Goal: Transaction & Acquisition: Purchase product/service

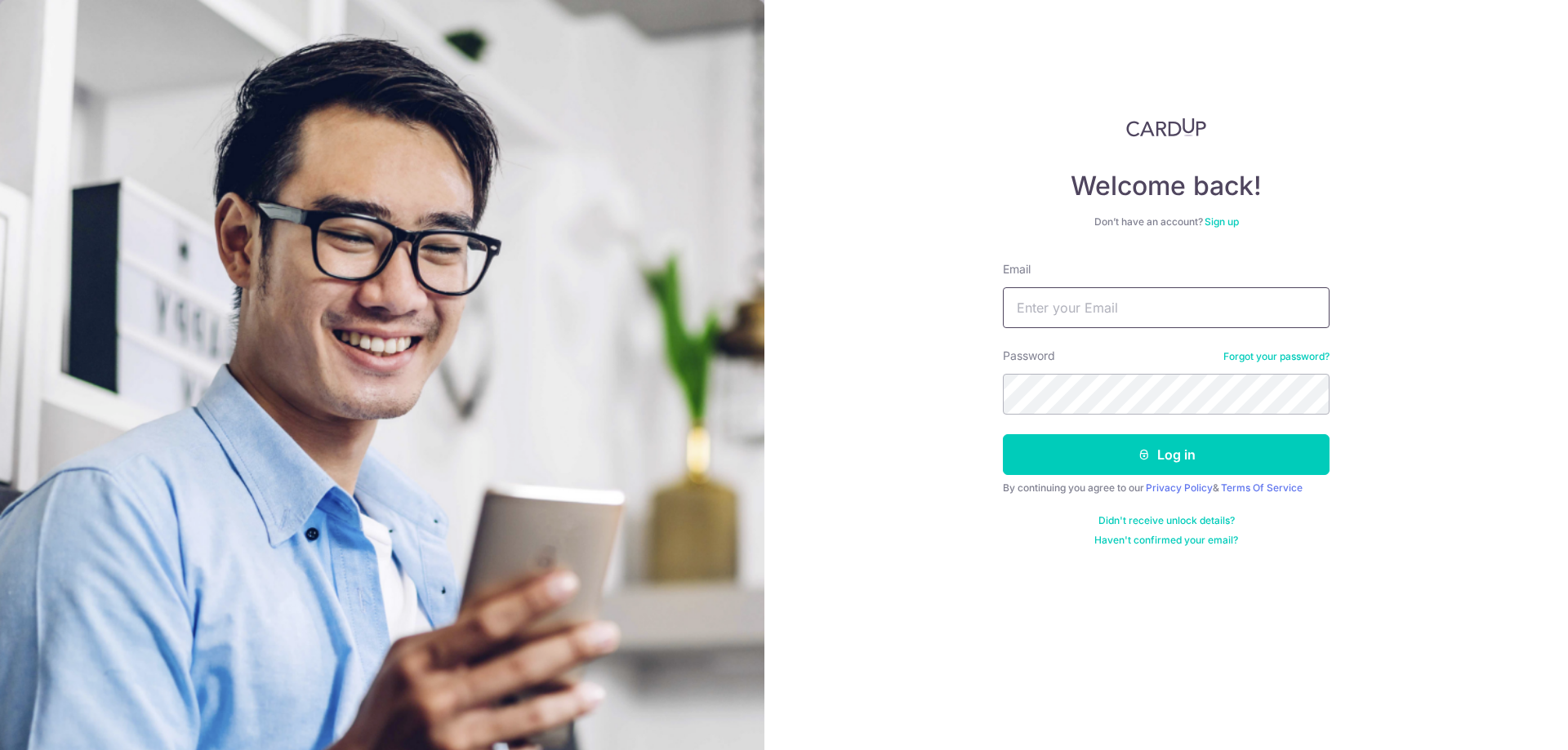
click at [1069, 312] on input "Email" at bounding box center [1166, 308] width 326 height 41
type input "[PERSON_NAME][EMAIL_ADDRESS][PERSON_NAME][DOMAIN_NAME]"
click at [1002, 434] on button "Log in" at bounding box center [1166, 454] width 326 height 41
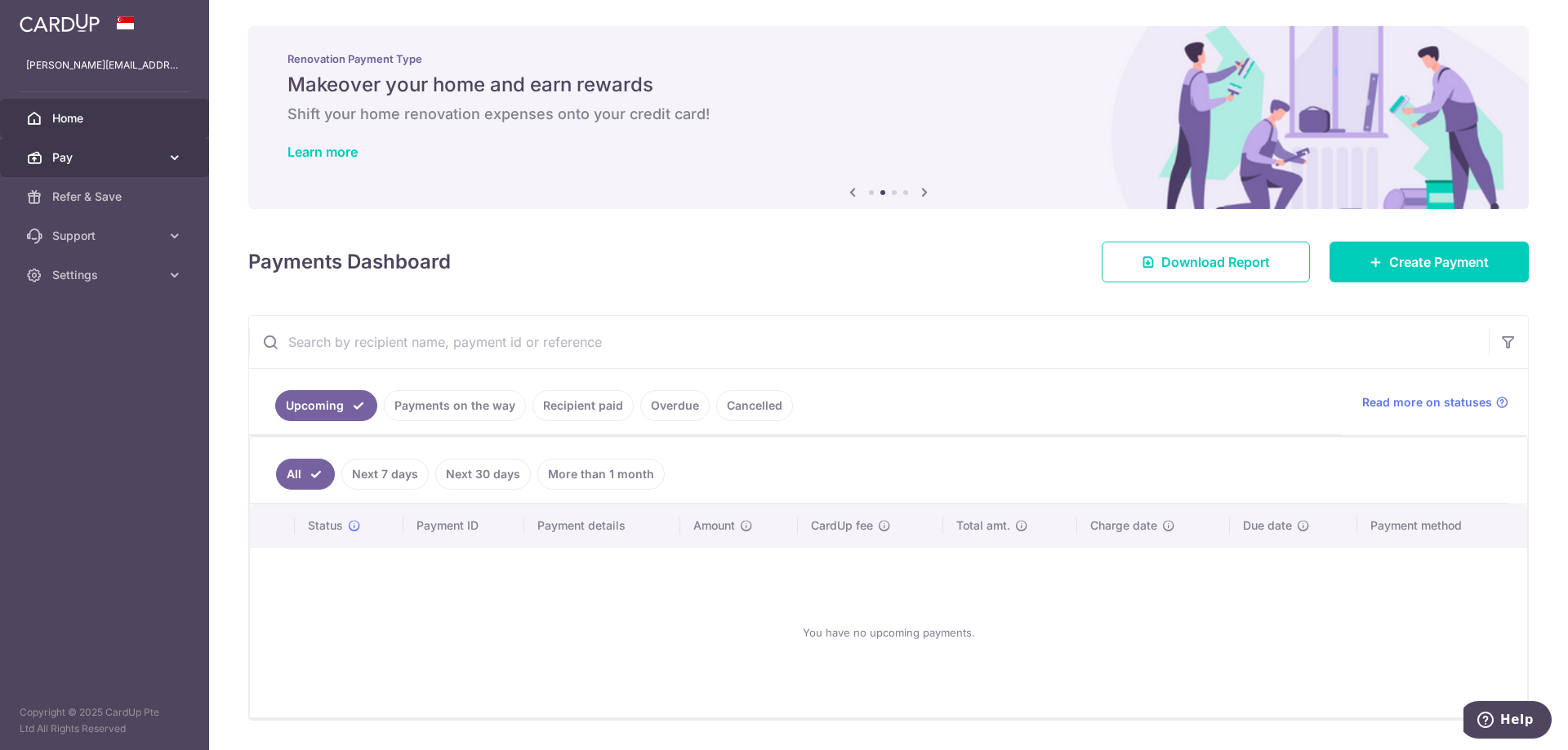
click at [106, 155] on span "Pay" at bounding box center [106, 157] width 108 height 17
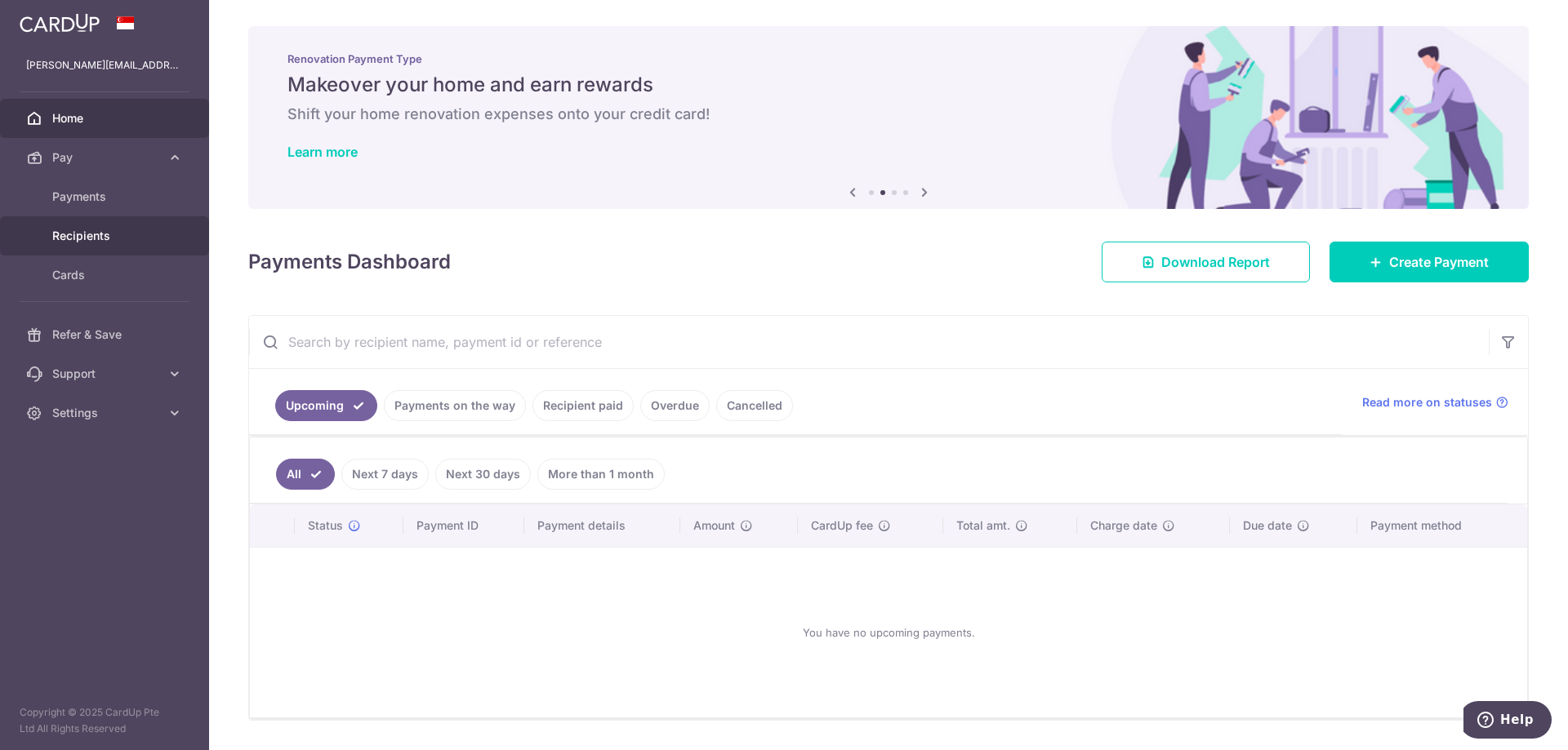
click at [97, 238] on span "Recipients" at bounding box center [106, 236] width 108 height 17
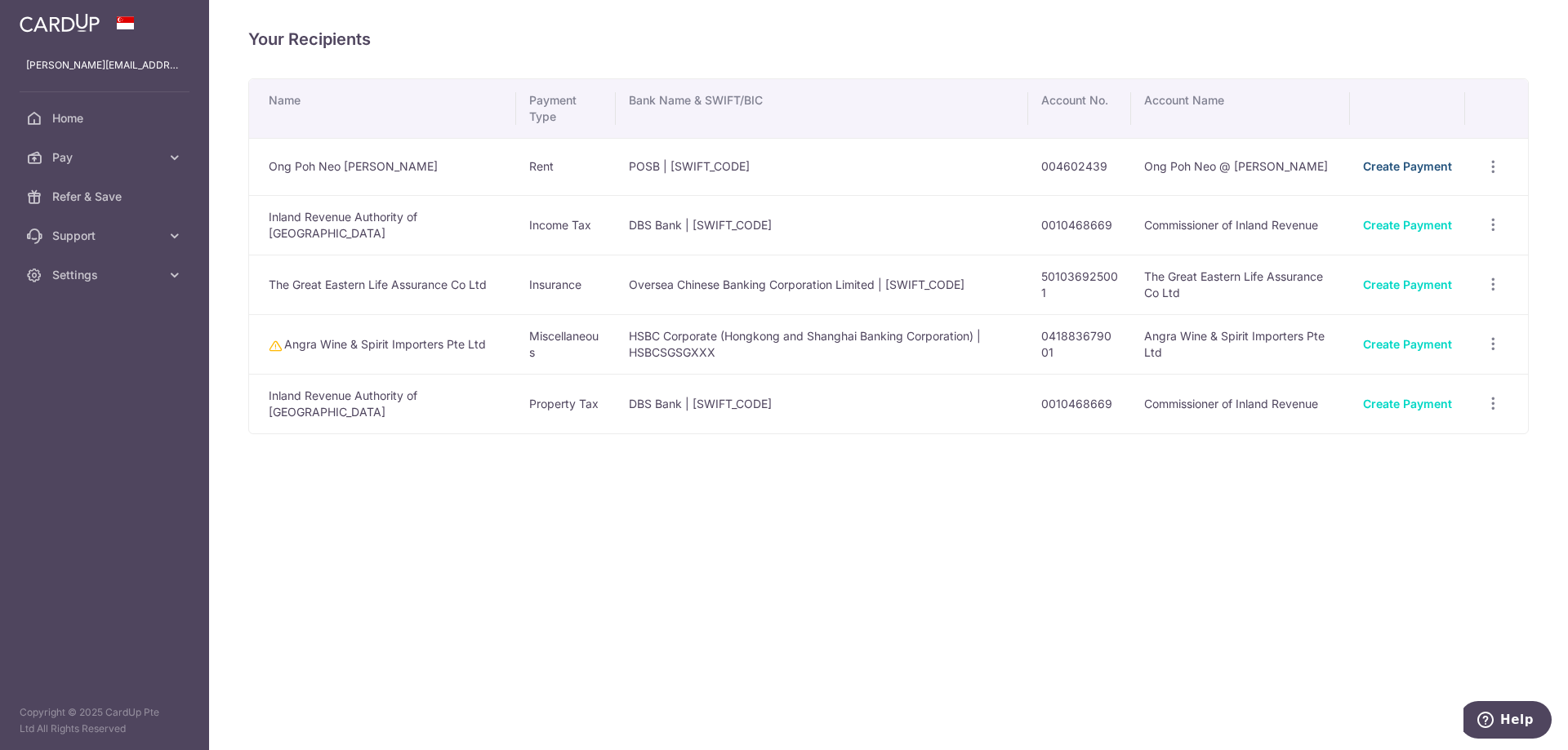
click at [1395, 168] on link "Create Payment" at bounding box center [1407, 166] width 89 height 14
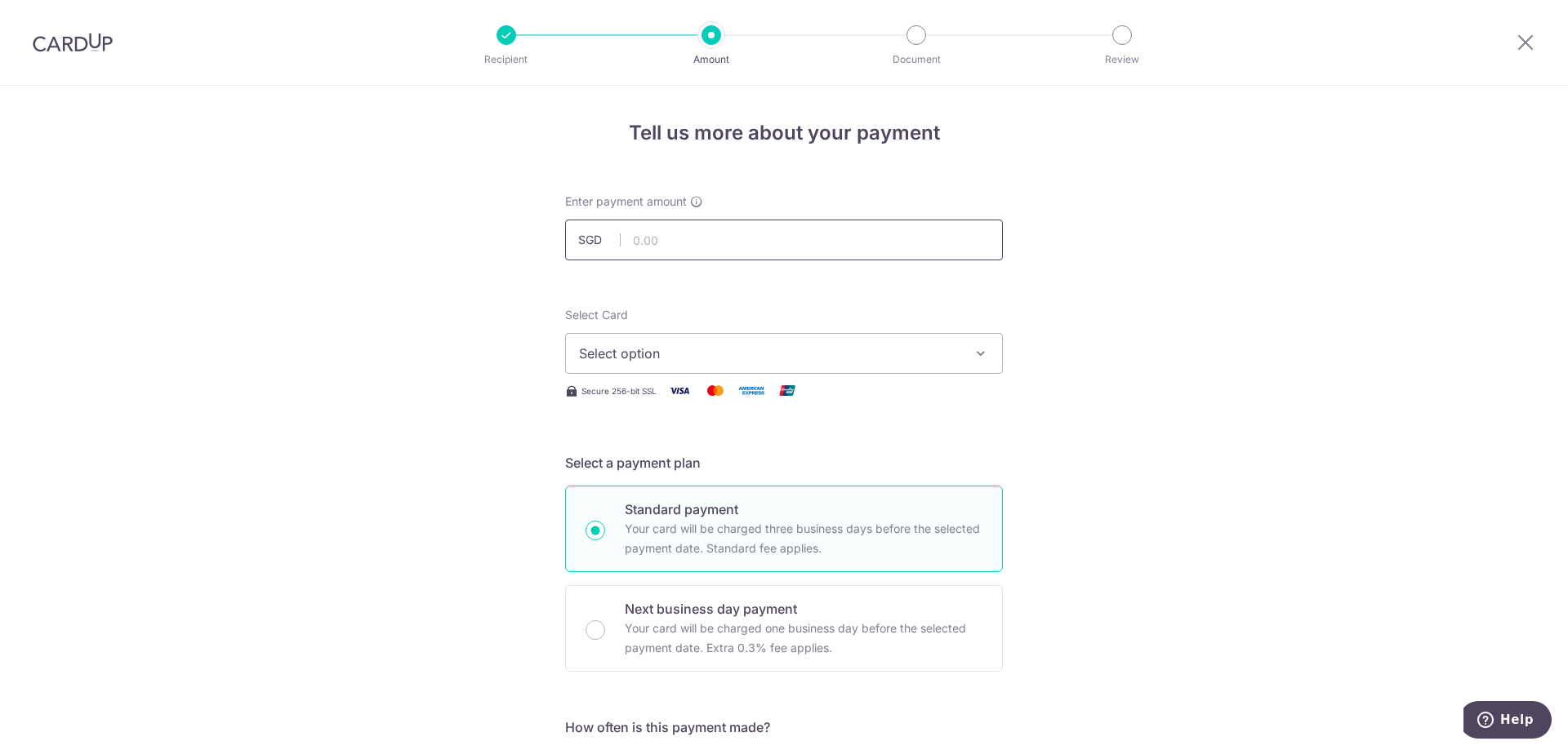
click at [650, 250] on input "text" at bounding box center [784, 240] width 438 height 41
type input "4,250.00"
click at [656, 354] on span "Select option" at bounding box center [769, 354] width 380 height 19
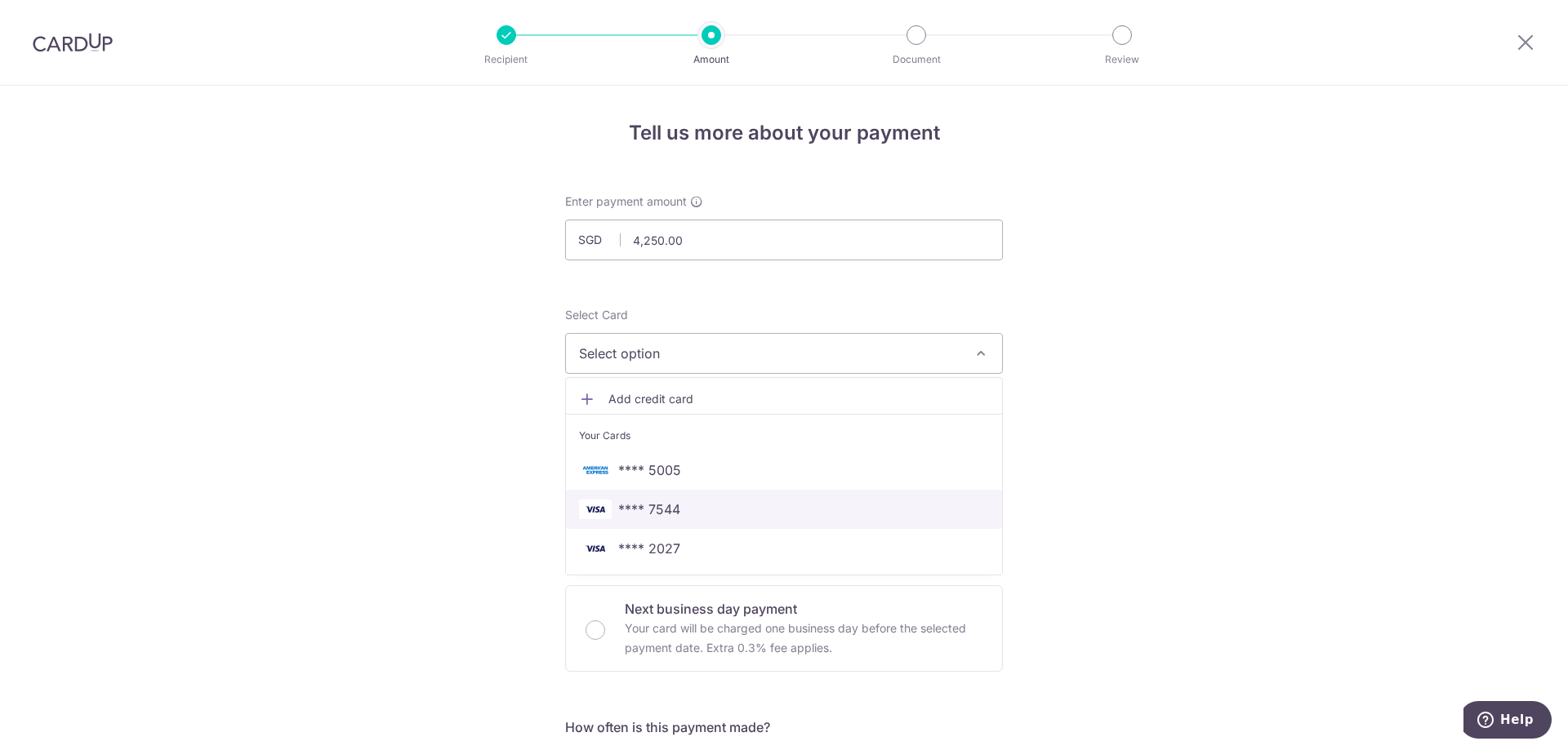
click at [662, 518] on span "**** 7544" at bounding box center [649, 509] width 62 height 19
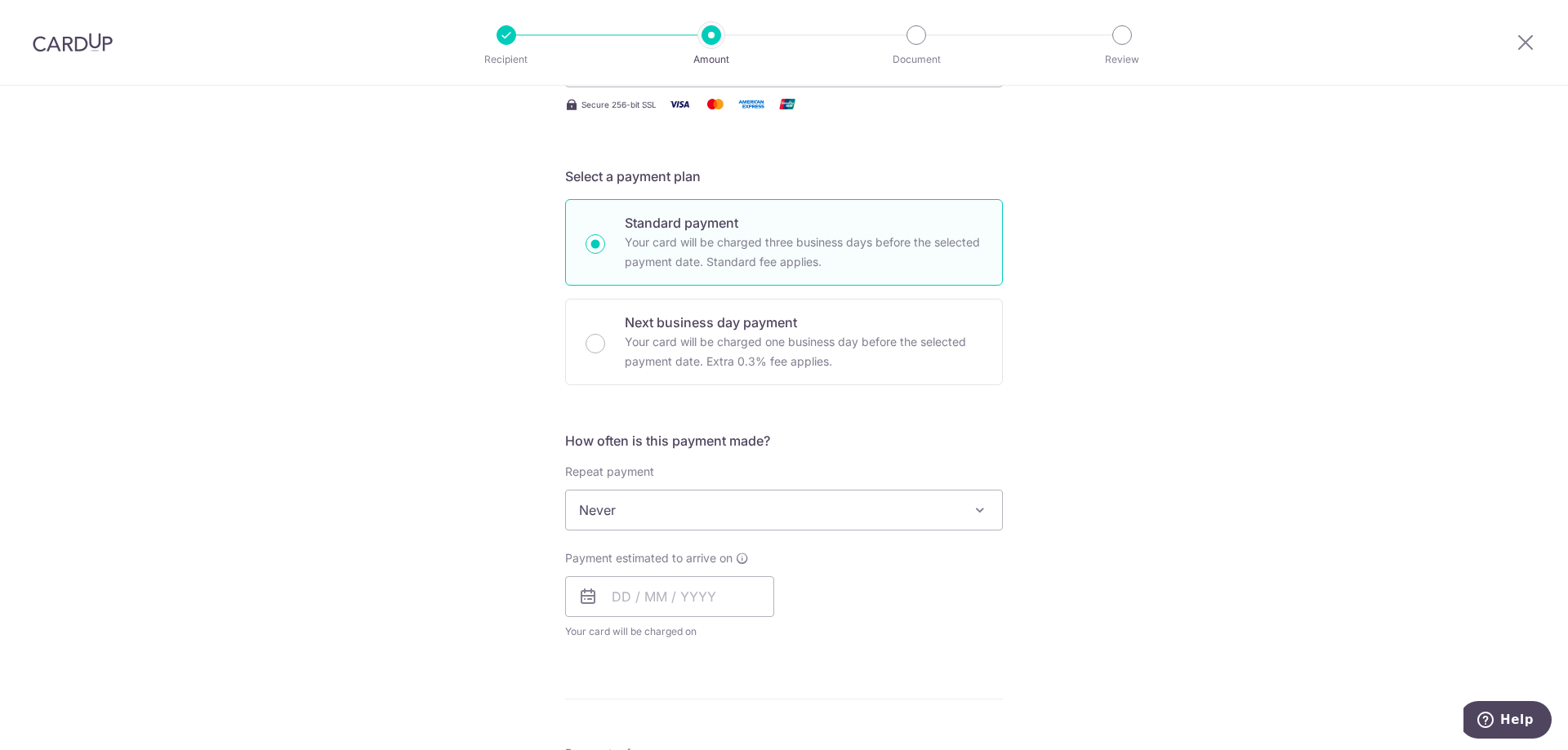
scroll to position [326, 0]
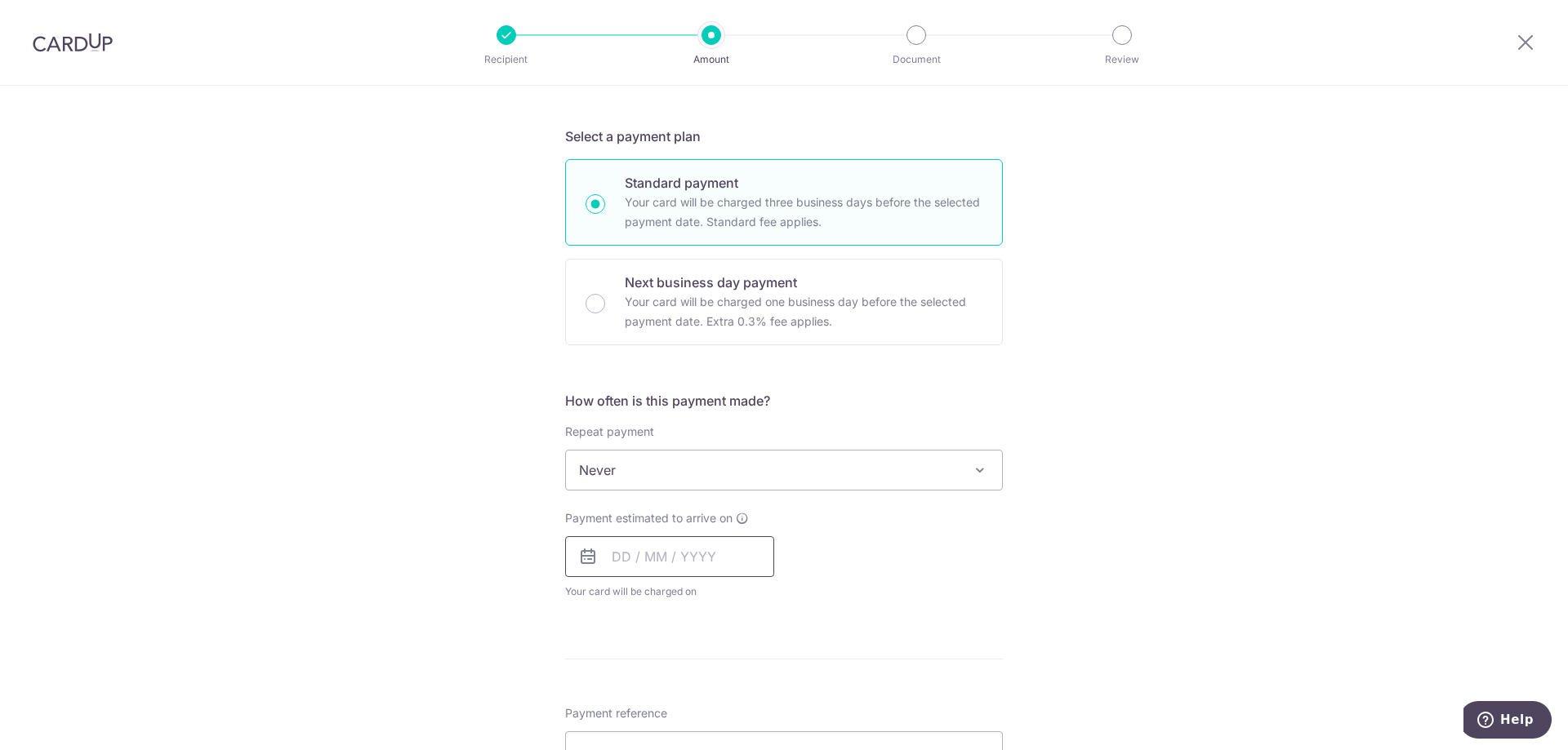
click at [628, 553] on input "text" at bounding box center [669, 557] width 209 height 41
click at [1067, 373] on div "Tell us more about your payment Enter payment amount SGD 4,250.00 4250.00 Selec…" at bounding box center [784, 498] width 1568 height 1477
click at [693, 559] on input "text" at bounding box center [669, 557] width 209 height 41
click at [790, 671] on link "6" at bounding box center [795, 673] width 26 height 26
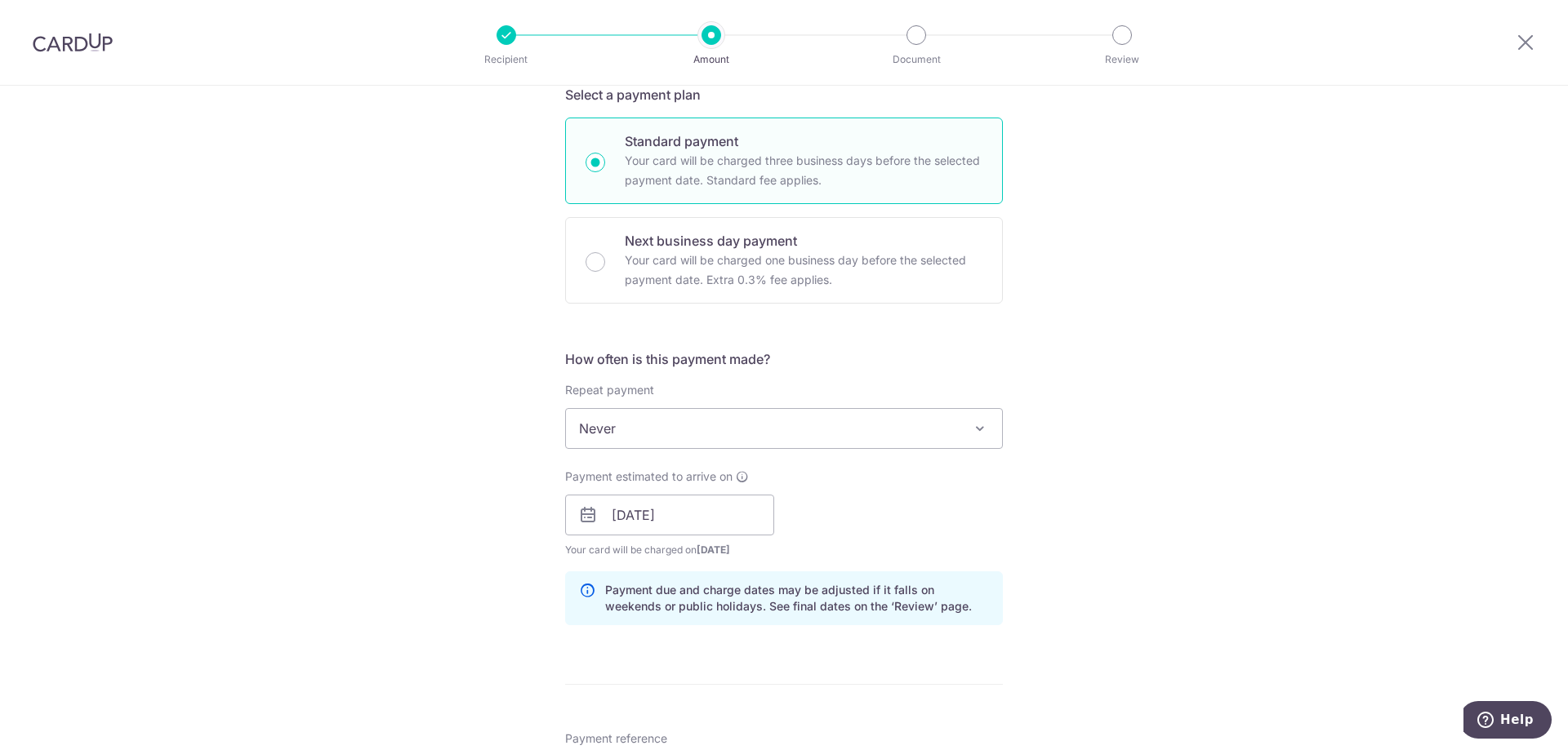
scroll to position [409, 0]
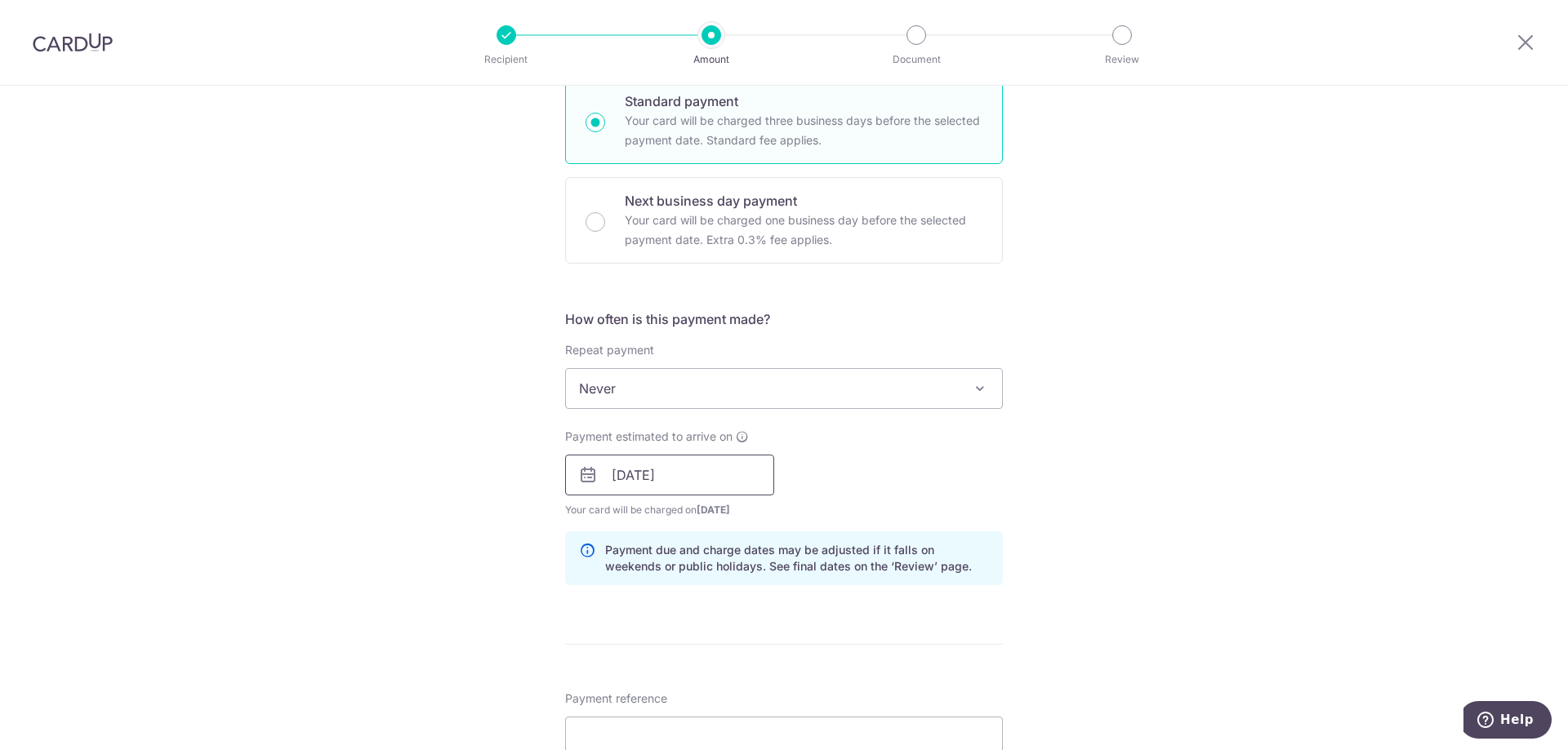
click at [683, 484] on input "06/09/2025" at bounding box center [669, 475] width 209 height 41
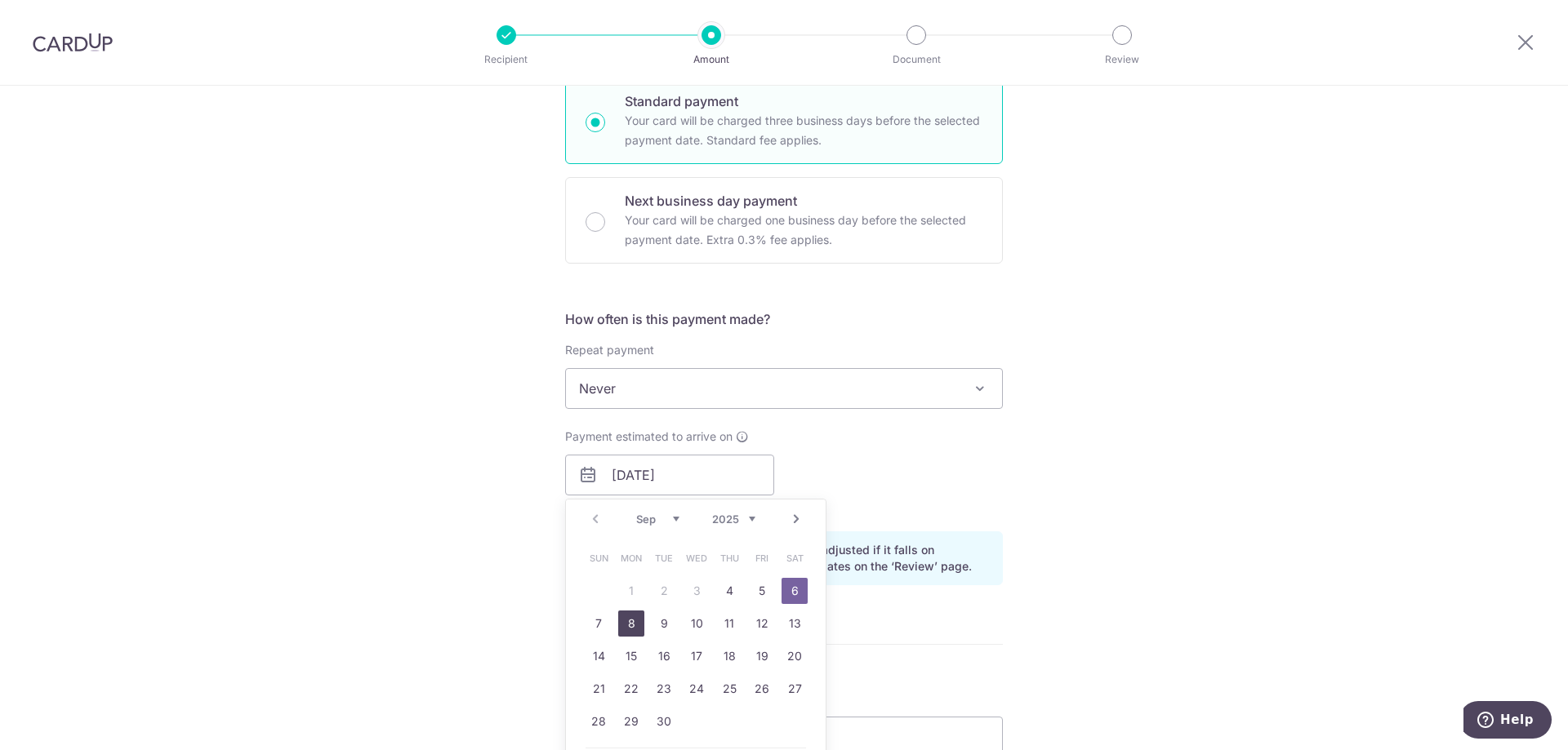
click at [626, 624] on link "8" at bounding box center [631, 624] width 26 height 26
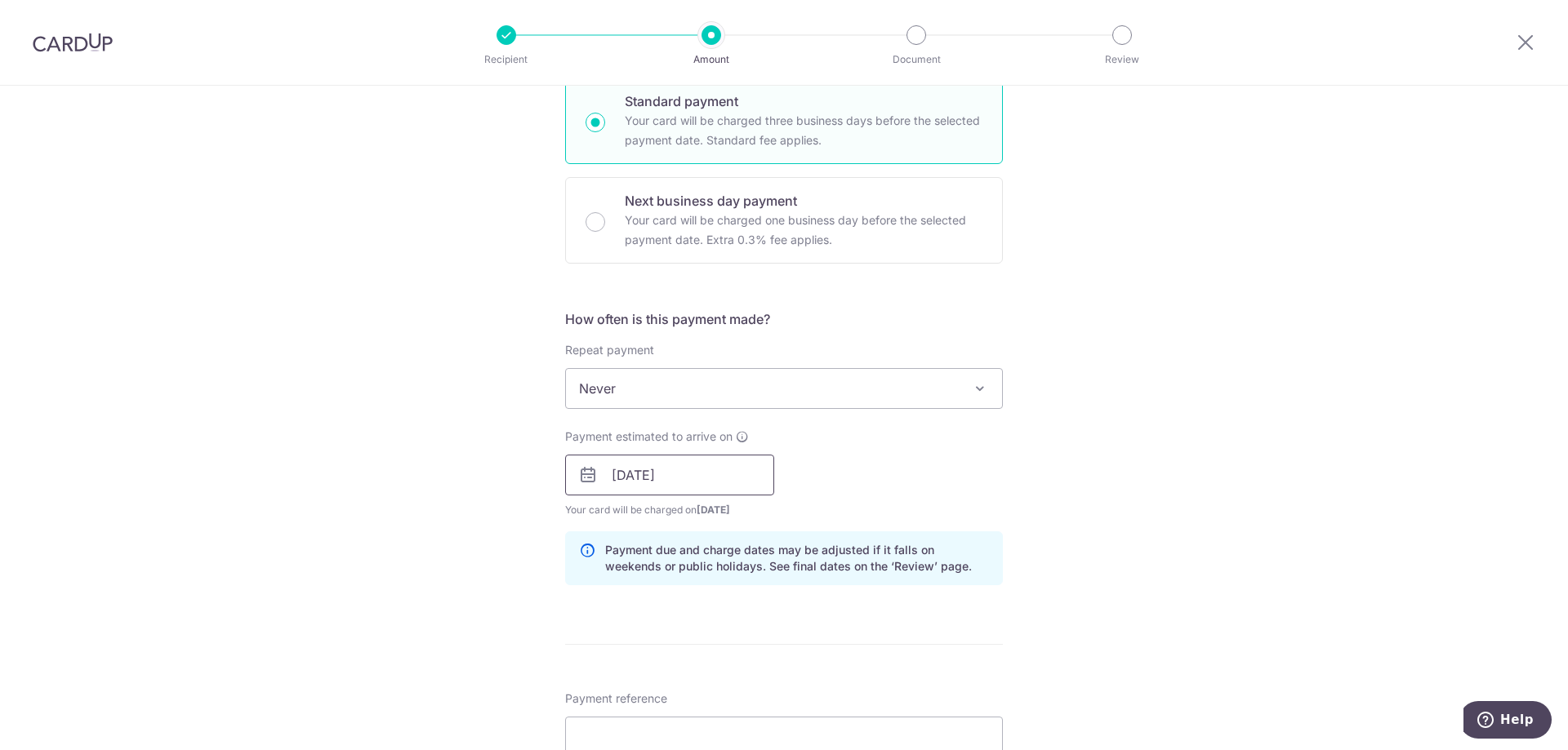
click at [651, 477] on input "08/09/2025" at bounding box center [669, 475] width 209 height 41
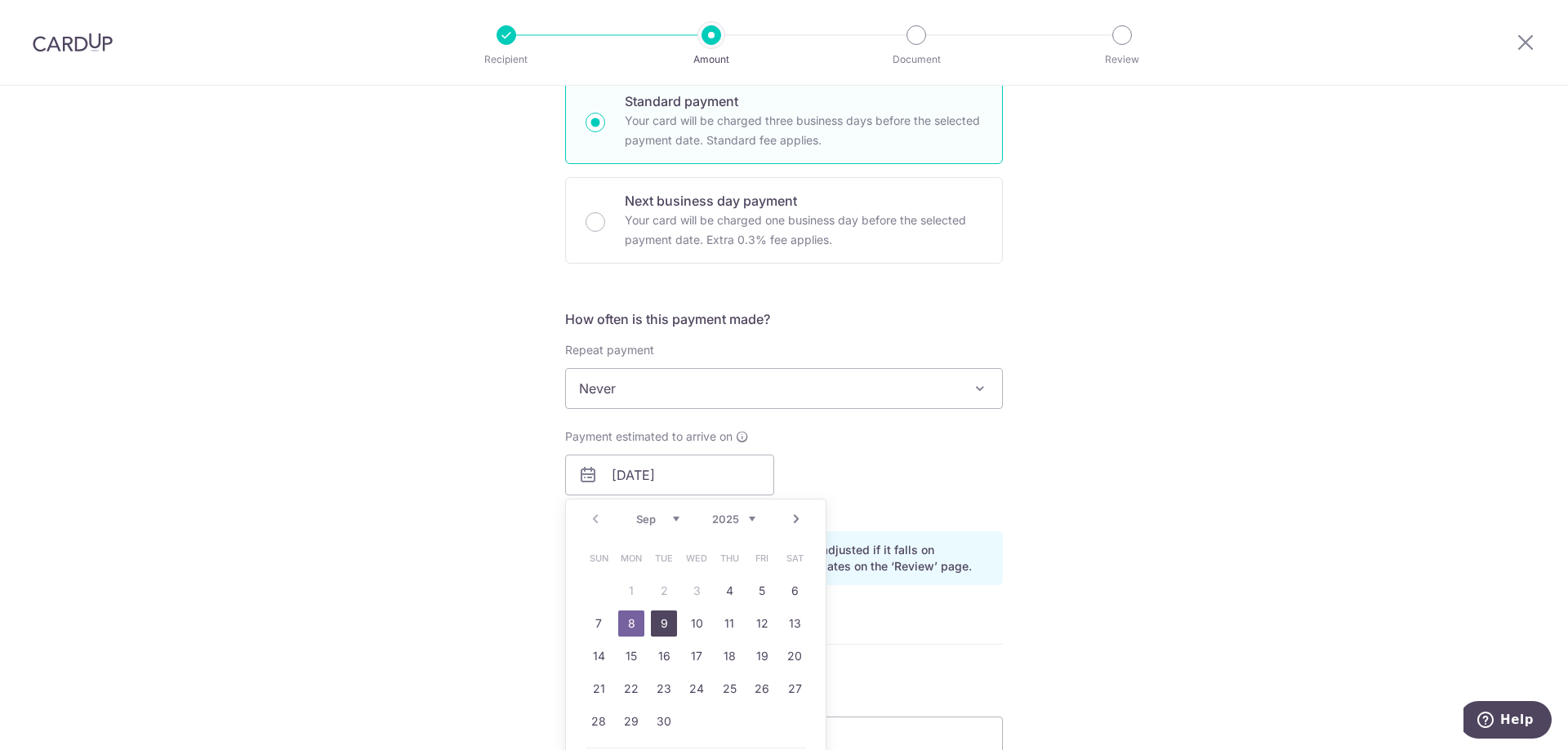
click at [651, 628] on link "9" at bounding box center [664, 624] width 26 height 26
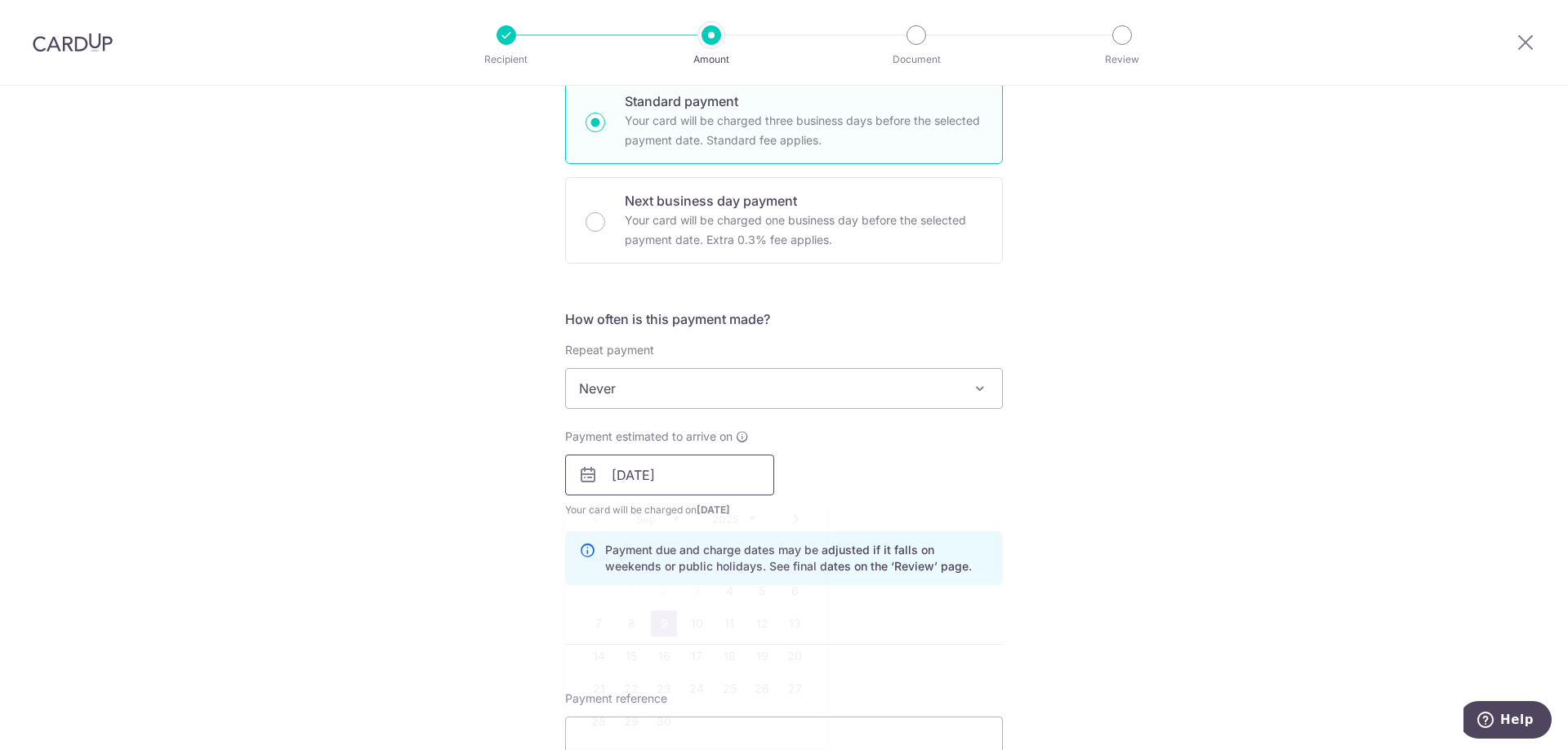
click at [631, 479] on input "09/09/2025" at bounding box center [669, 475] width 209 height 41
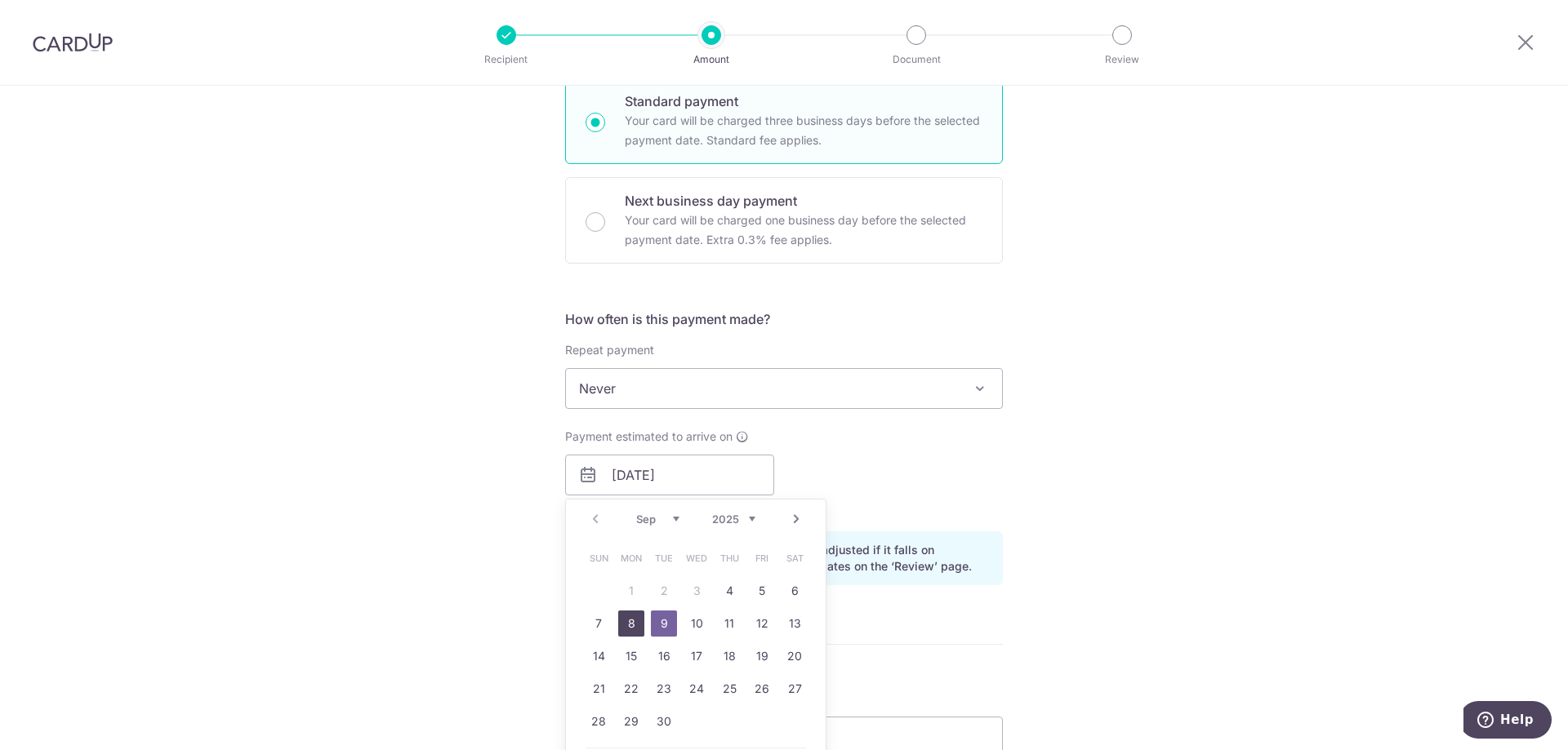
click at [634, 631] on link "8" at bounding box center [631, 624] width 26 height 26
type input "08/09/2025"
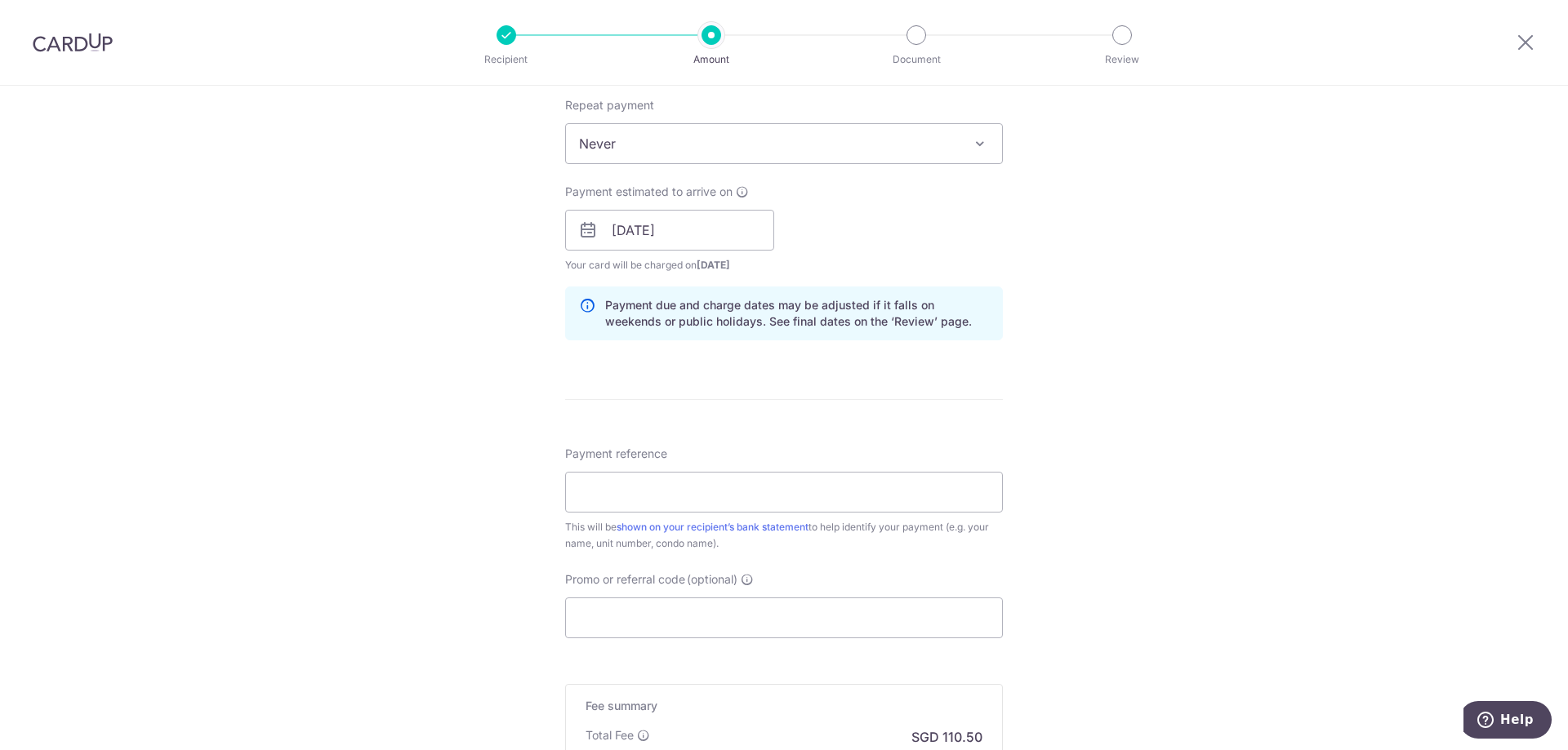
scroll to position [735, 0]
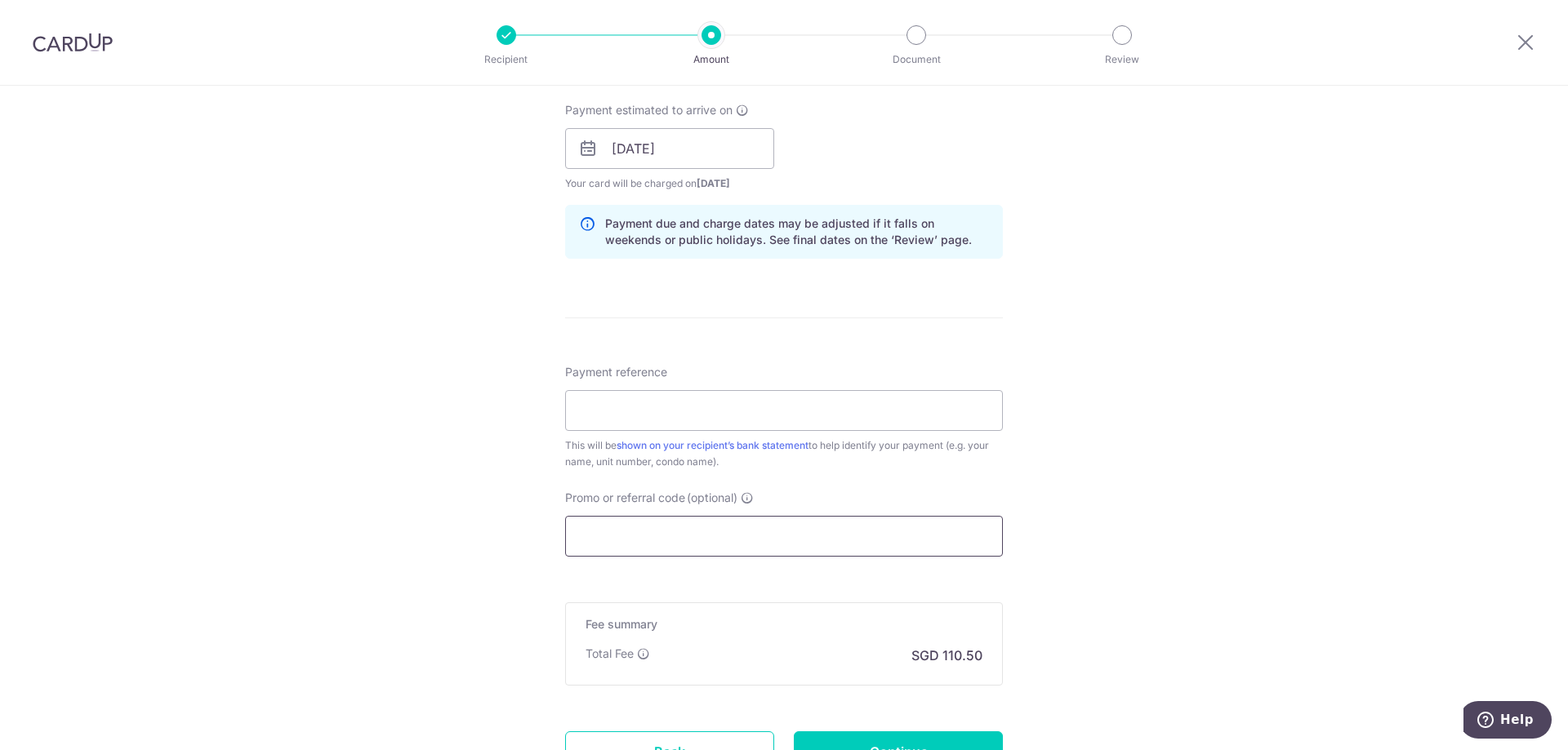
click at [586, 537] on input "Promo or referral code (optional)" at bounding box center [784, 536] width 438 height 41
type input "f"
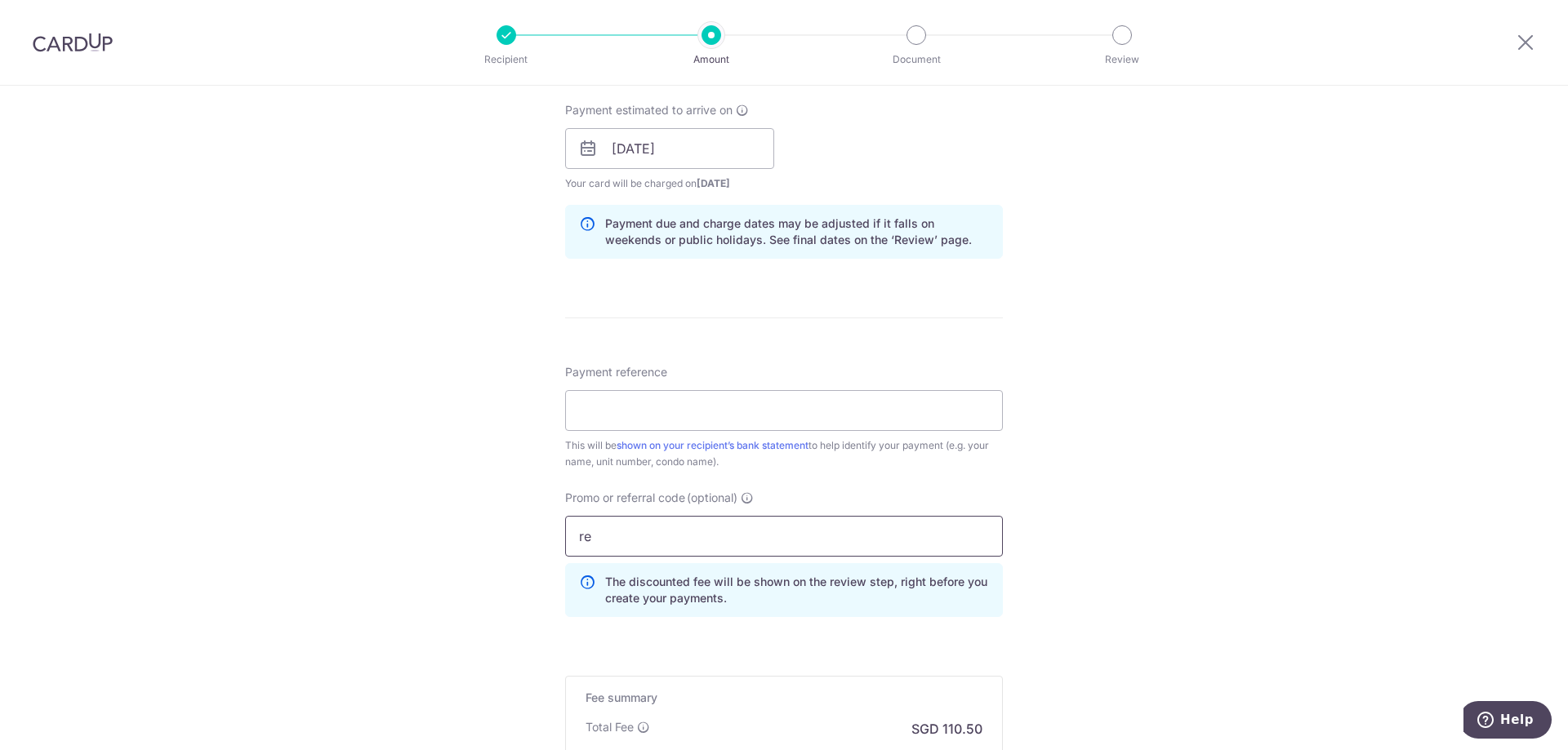
type input "r"
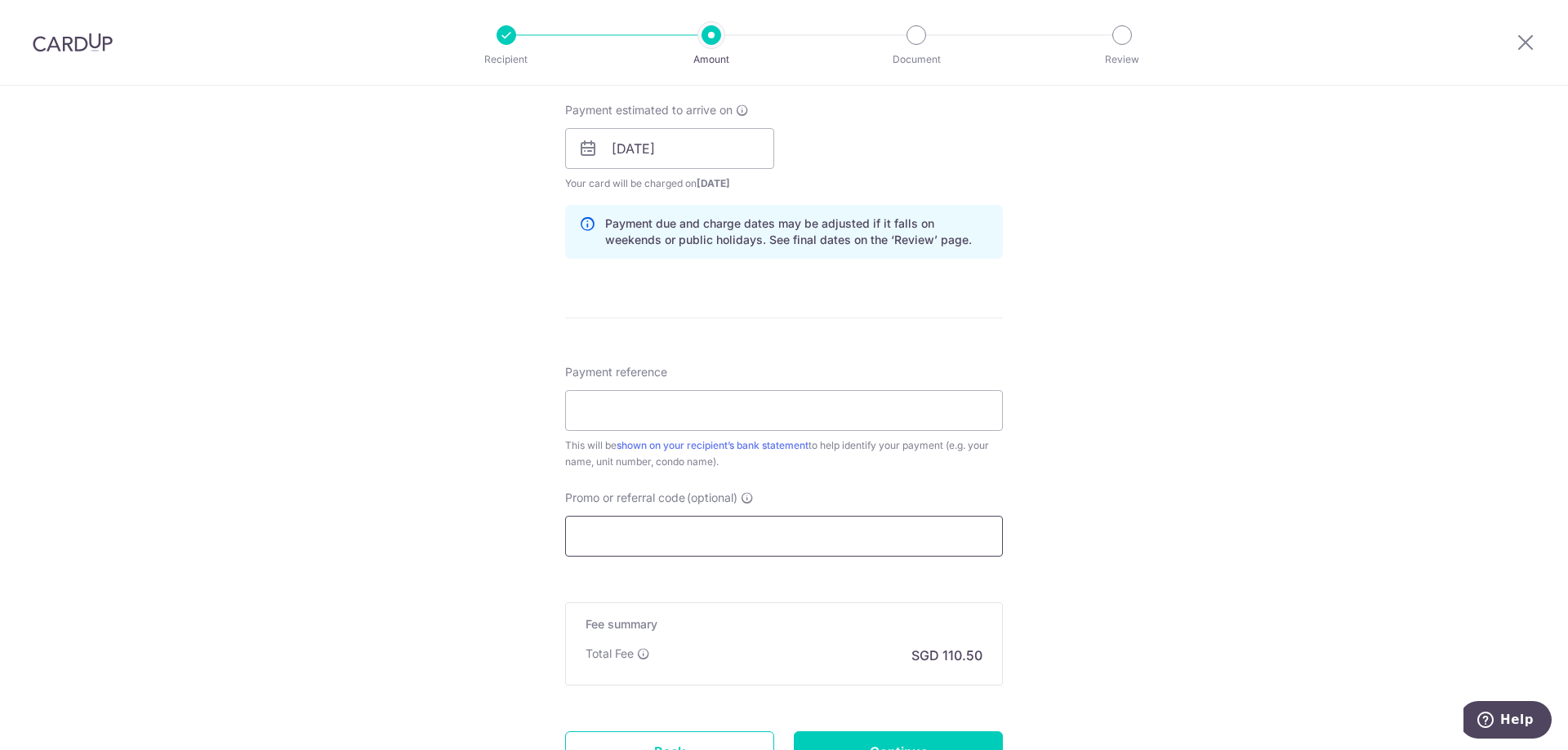
paste input "SAVERENT179"
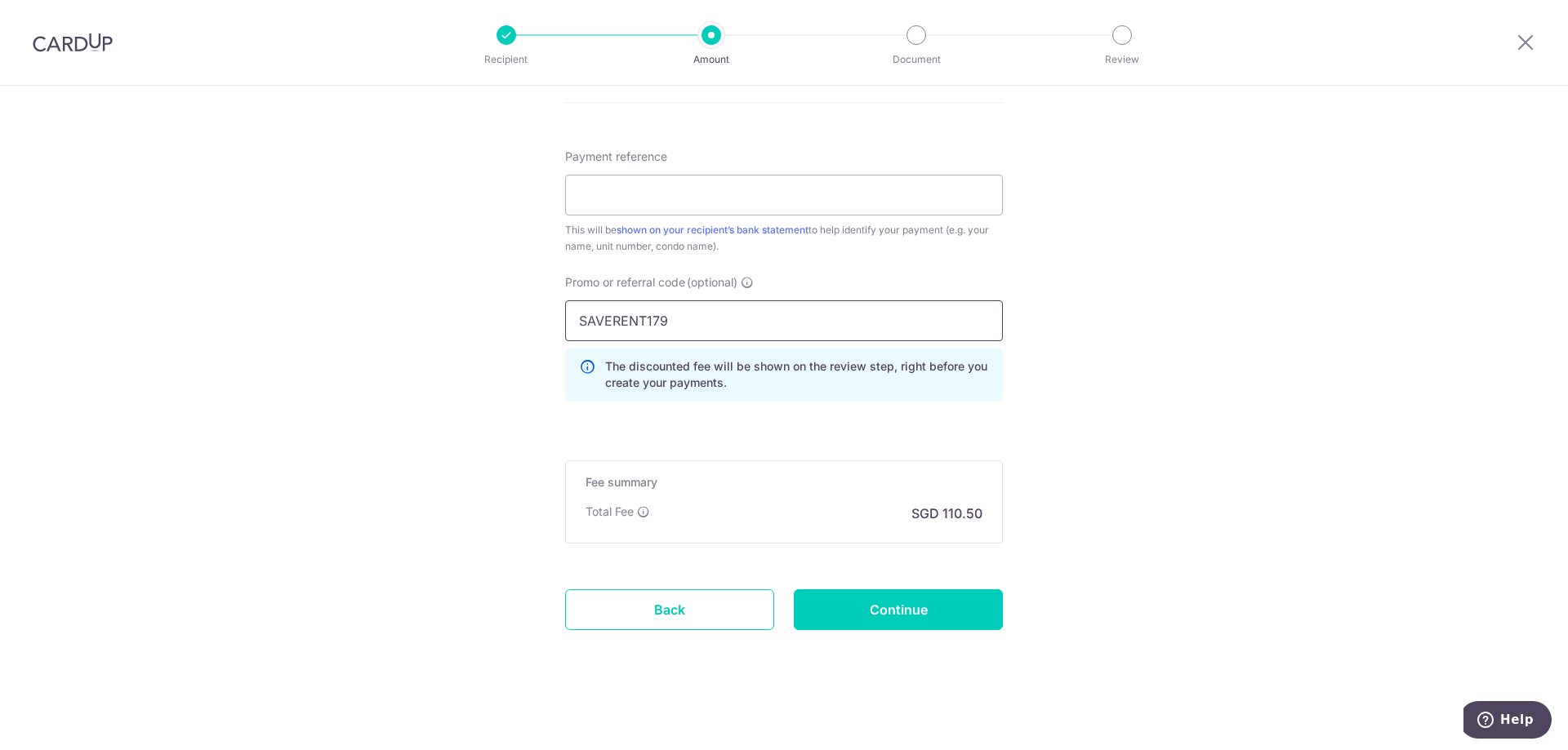
scroll to position [953, 0]
type input "SAVERENT179"
click at [909, 604] on input "Continue" at bounding box center [897, 607] width 209 height 41
type input "Create Schedule"
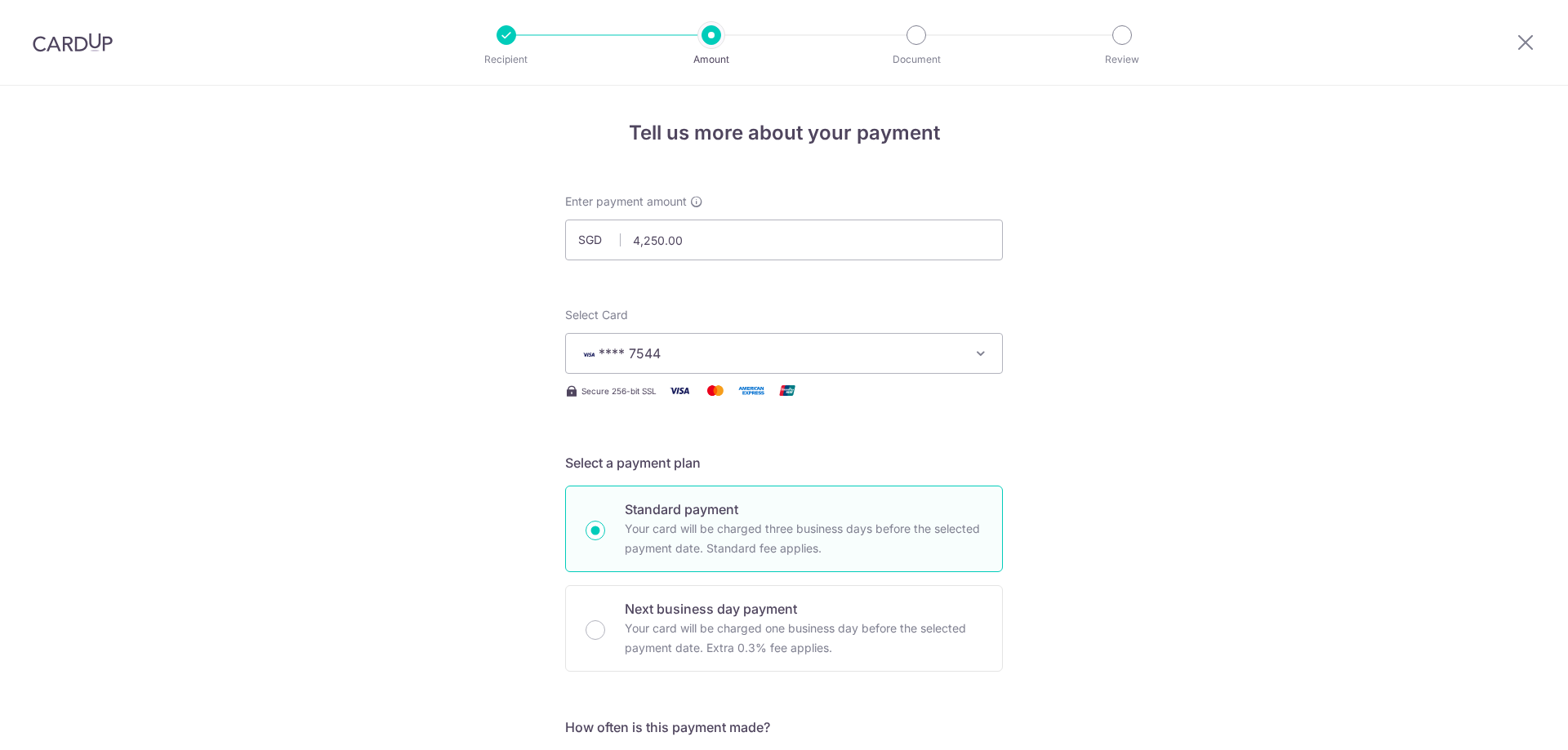
scroll to position [976, 0]
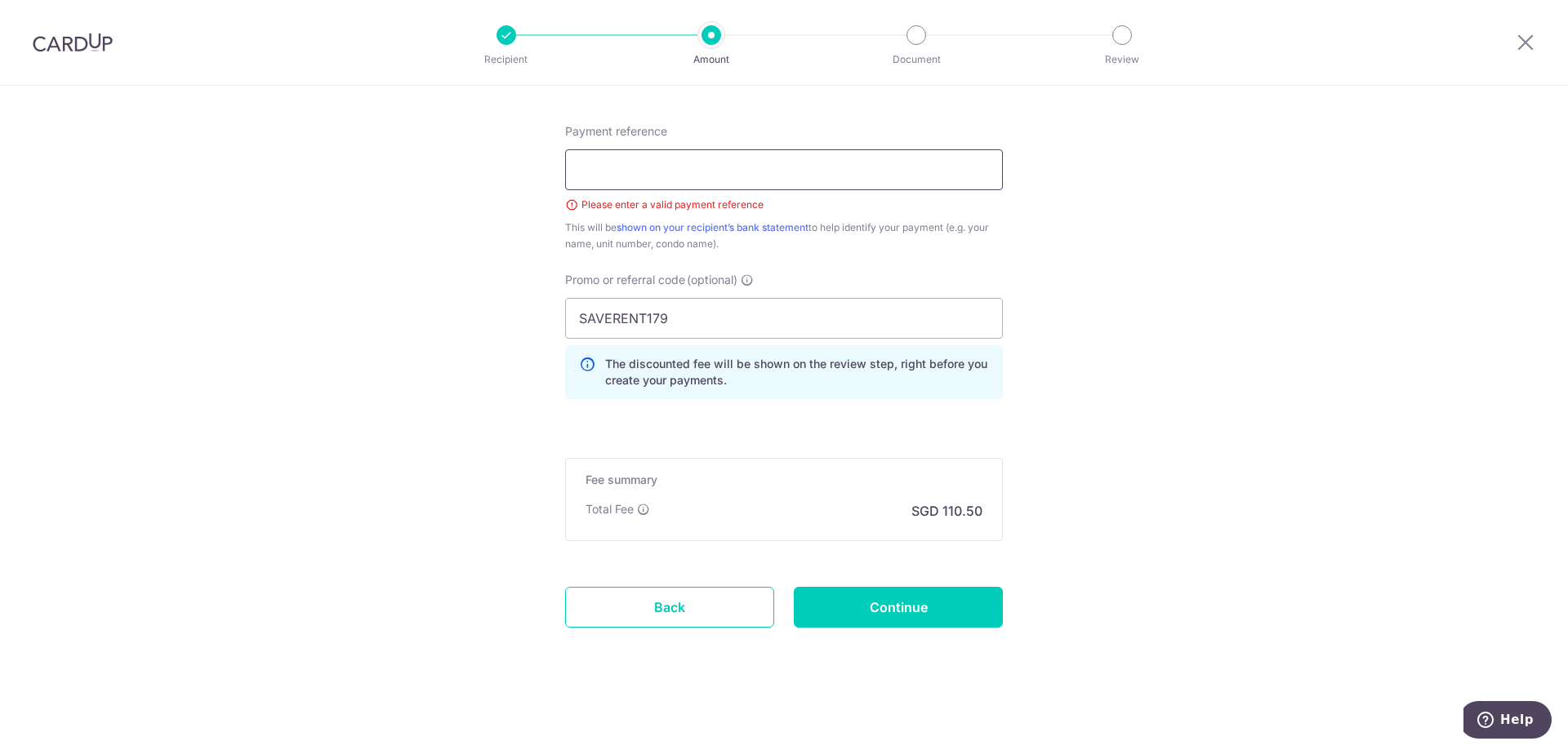
click at [648, 181] on input "Payment reference" at bounding box center [784, 169] width 438 height 41
type input "Rental"
click at [884, 614] on input "Continue" at bounding box center [897, 607] width 209 height 41
type input "Create Schedule"
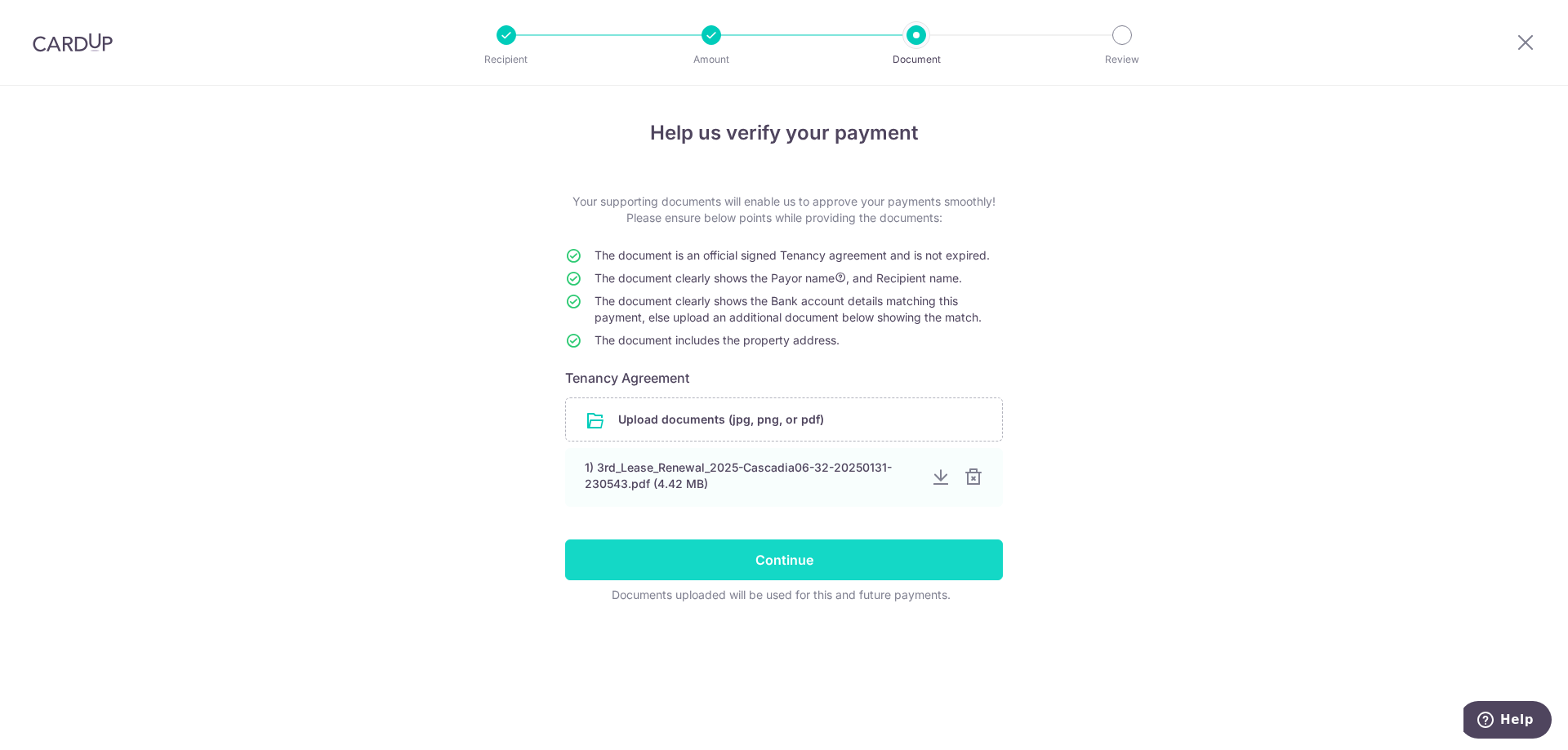
click at [792, 561] on input "Continue" at bounding box center [784, 560] width 438 height 41
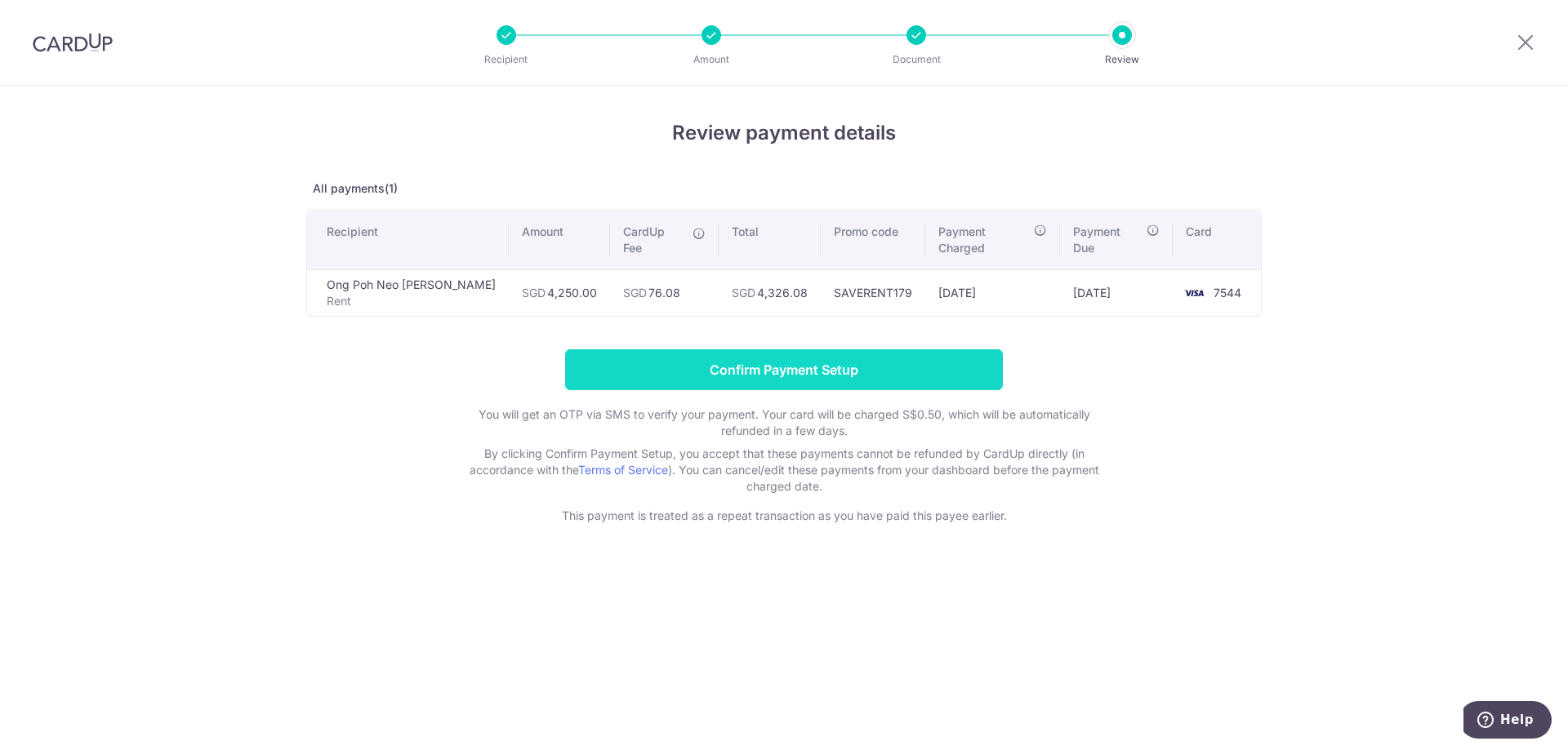
click at [812, 351] on input "Confirm Payment Setup" at bounding box center [784, 370] width 438 height 41
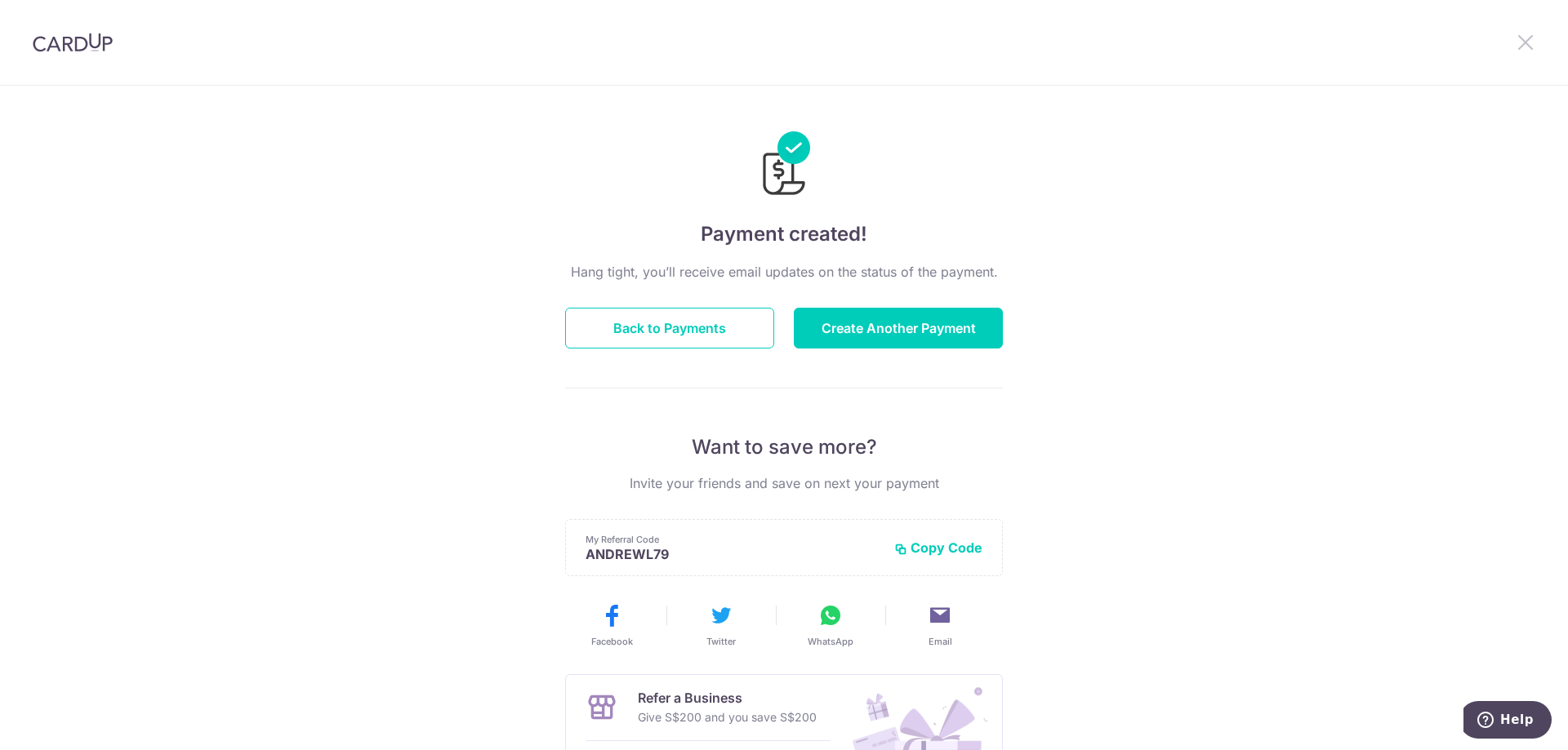
click at [1526, 49] on icon at bounding box center [1525, 41] width 19 height 20
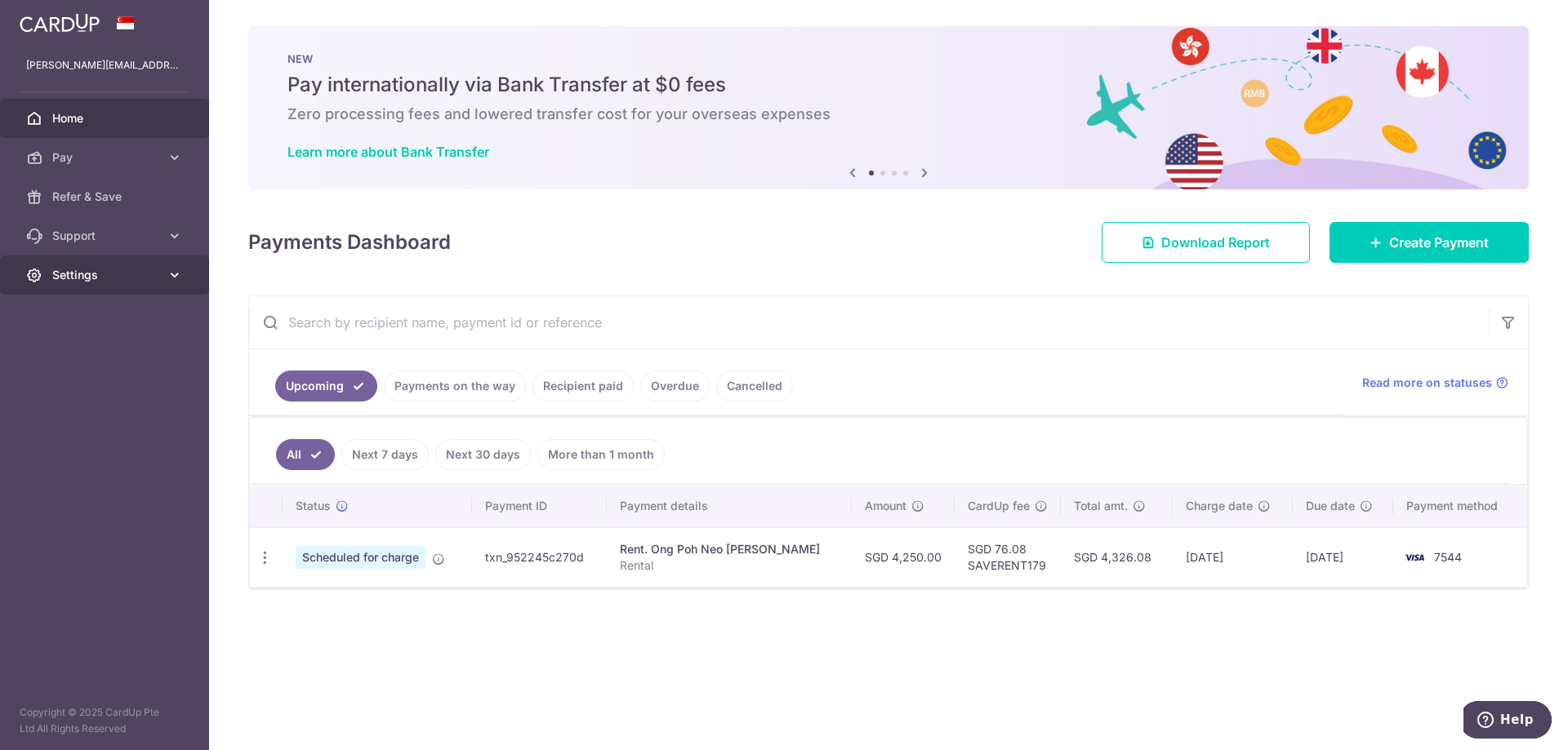
click at [176, 279] on icon at bounding box center [175, 275] width 17 height 17
click at [72, 359] on span "Logout" at bounding box center [106, 353] width 108 height 17
